Goal: Information Seeking & Learning: Find specific fact

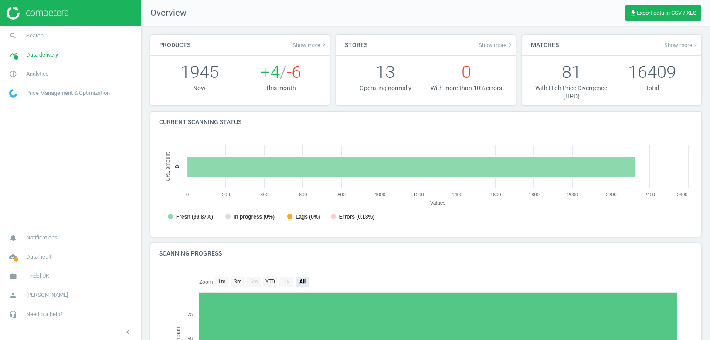
scroll to position [175, 534]
click at [55, 71] on link "pie_chart_outlined Analytics" at bounding box center [70, 74] width 141 height 19
click at [22, 107] on span "Products" at bounding box center [20, 105] width 20 height 7
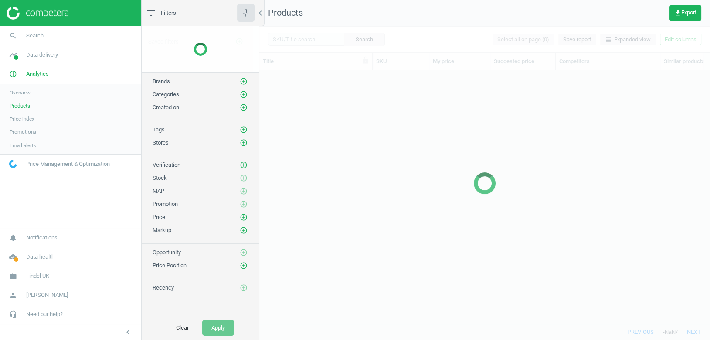
scroll to position [254, 450]
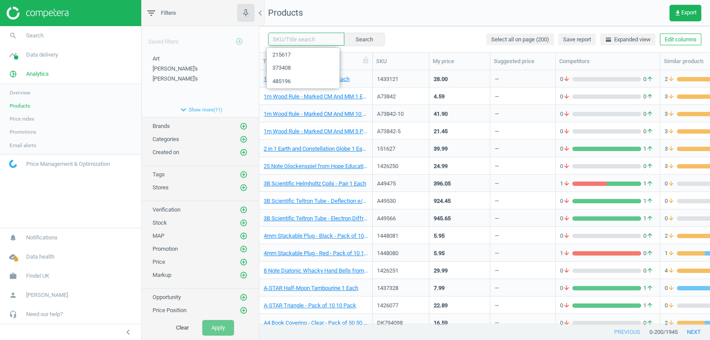
click at [304, 39] on input "text" at bounding box center [306, 39] width 76 height 13
paste input "105668"
type input "105668"
click at [360, 39] on button "Search" at bounding box center [363, 39] width 41 height 13
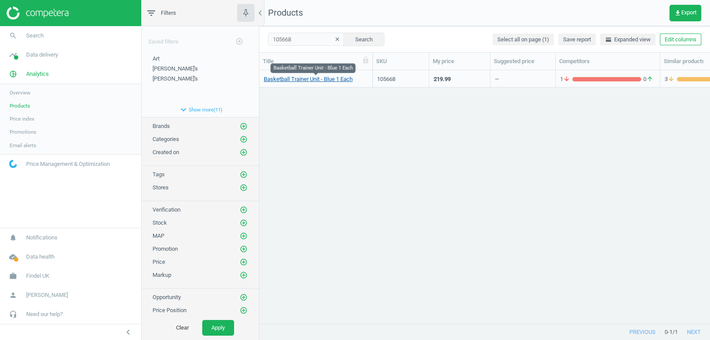
click at [314, 81] on link "Basketball Trainer Unit - Blue 1 Each" at bounding box center [308, 79] width 89 height 8
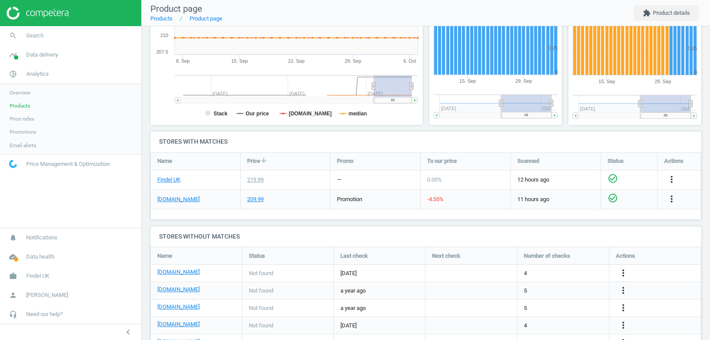
scroll to position [195, 0]
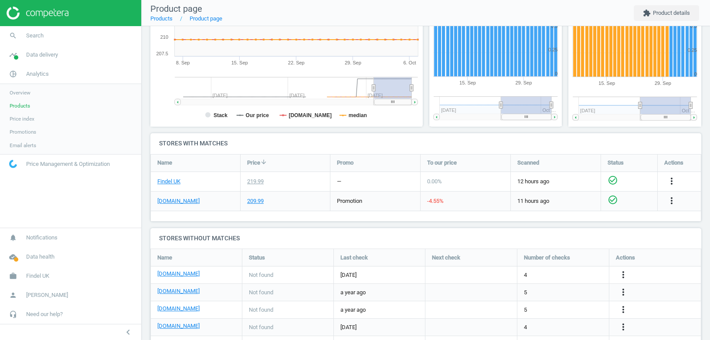
click at [20, 107] on span "Products" at bounding box center [20, 105] width 20 height 7
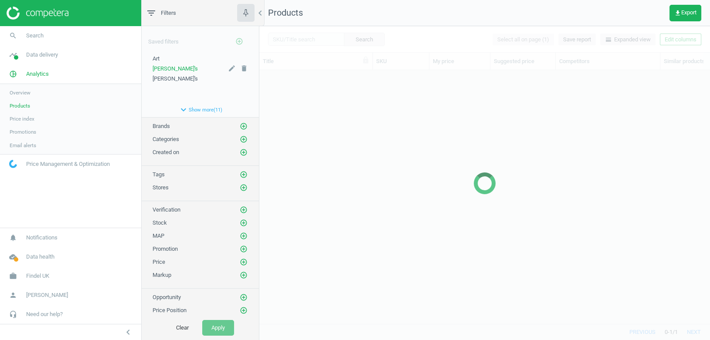
scroll to position [254, 450]
click at [296, 39] on div at bounding box center [484, 183] width 451 height 314
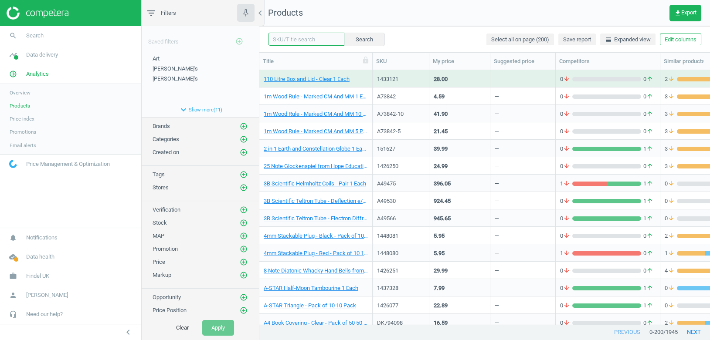
click at [306, 38] on input "text" at bounding box center [306, 39] width 76 height 13
paste input "ENF270679"
type input "ENF270679"
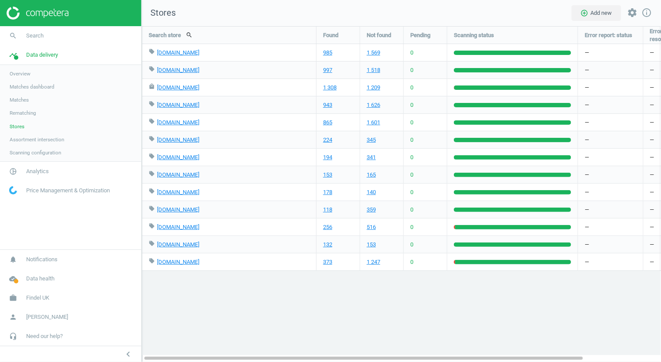
scroll to position [336, 520]
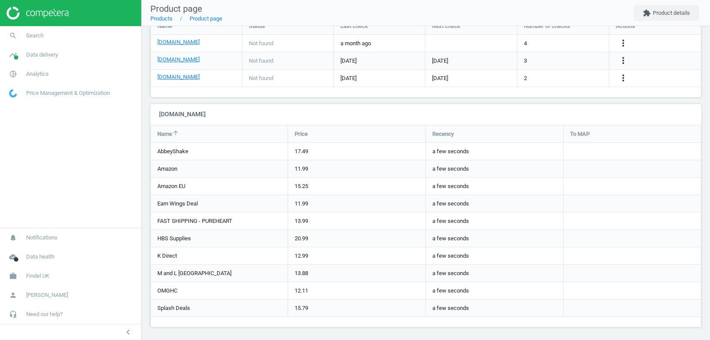
scroll to position [488, 0]
